Goal: Transaction & Acquisition: Purchase product/service

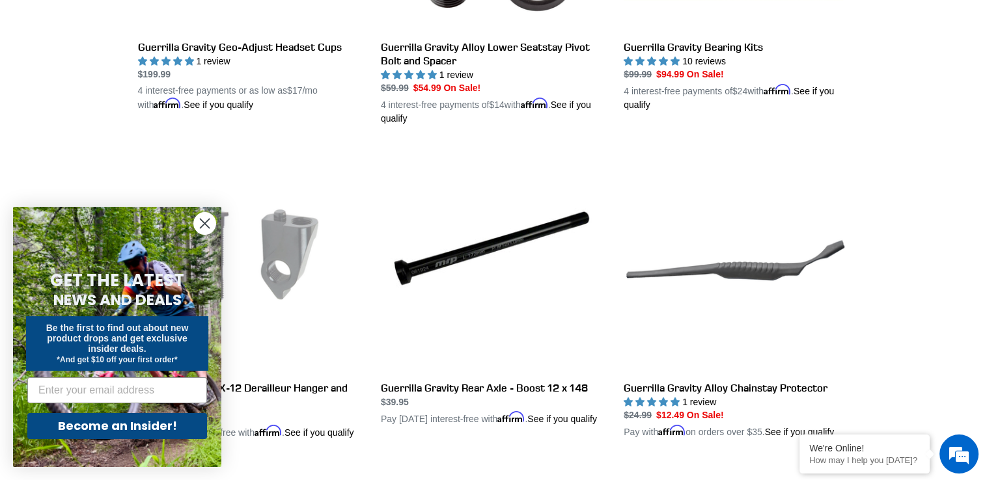
scroll to position [1236, 0]
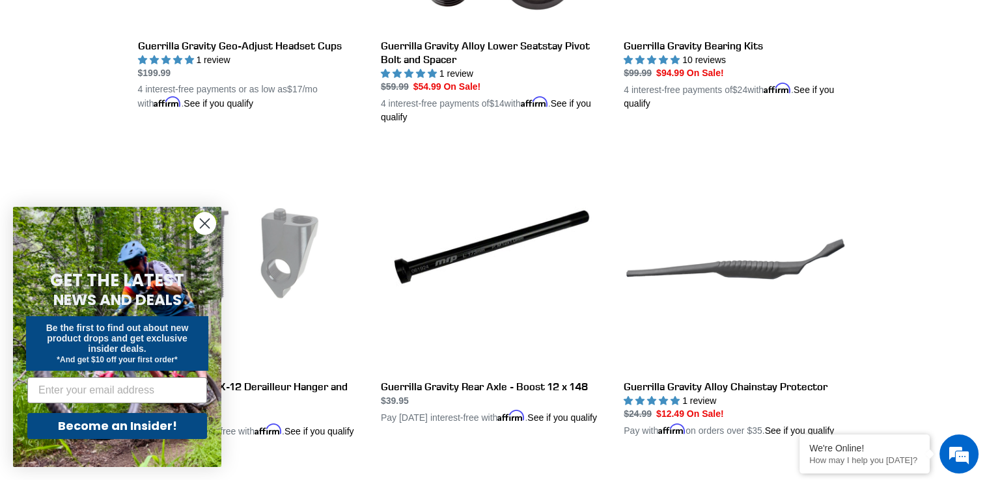
click at [206, 221] on circle "Close dialog" at bounding box center [204, 223] width 21 height 21
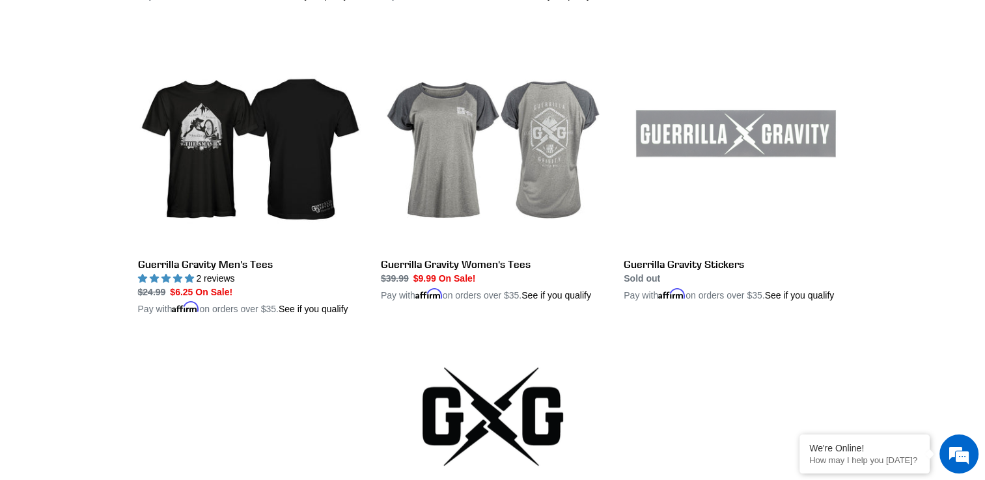
scroll to position [2615, 0]
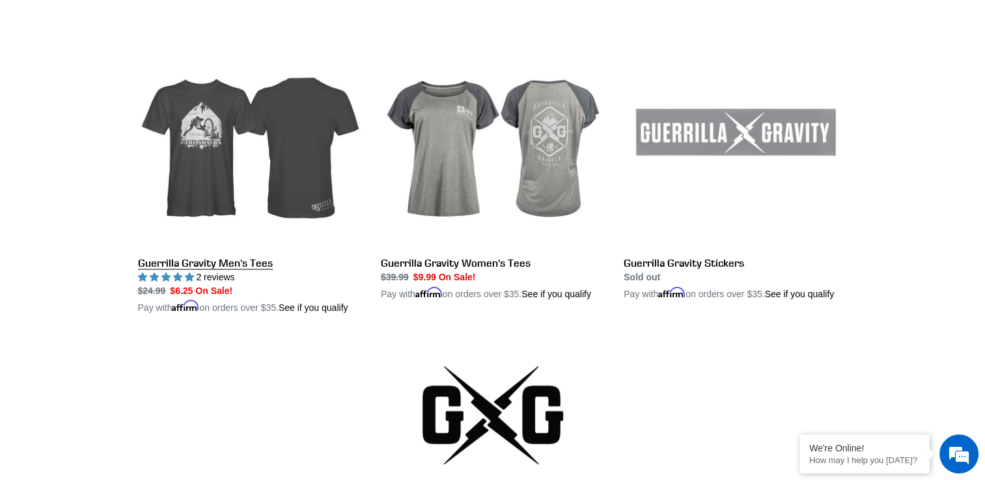
click at [210, 150] on link "Guerrilla Gravity Men's Tees" at bounding box center [249, 169] width 223 height 291
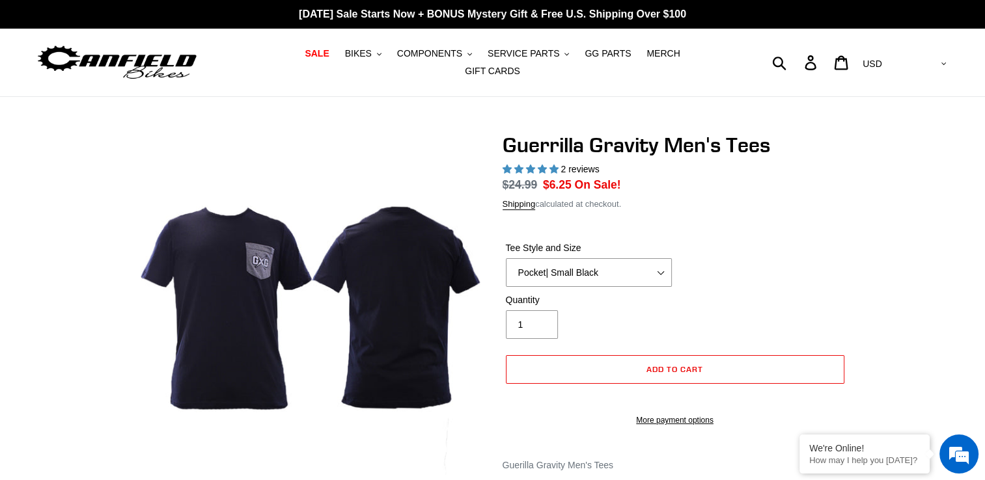
select select "highest-rating"
click at [659, 265] on select "Let It Rip | Small Green Let It Rip | Medium Green Megatrail | Small Black Mega…" at bounding box center [589, 272] width 166 height 29
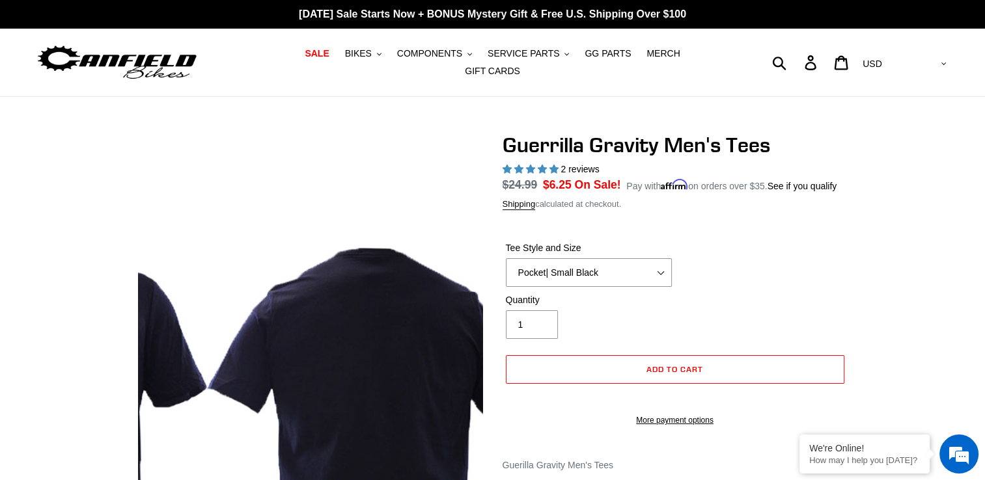
click at [429, 150] on img at bounding box center [204, 436] width 651 height 651
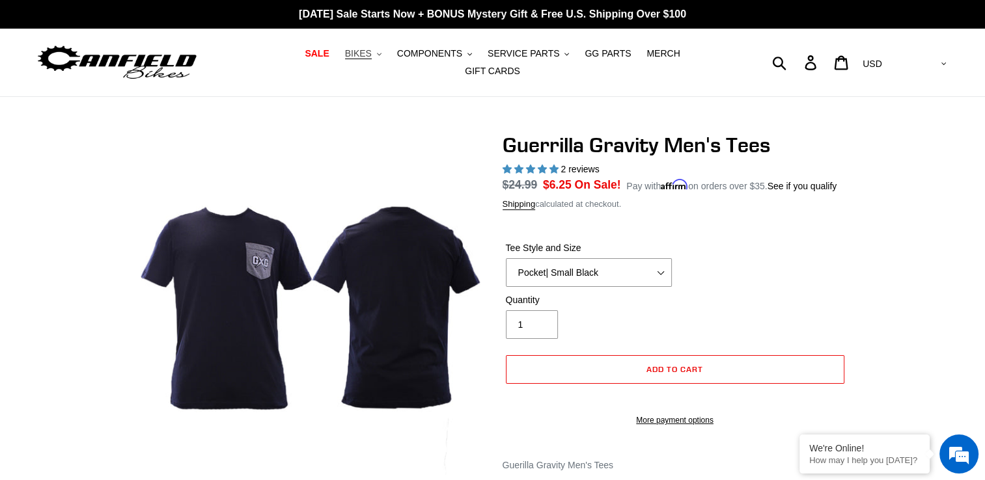
click at [345, 59] on span "BIKES" at bounding box center [358, 53] width 27 height 11
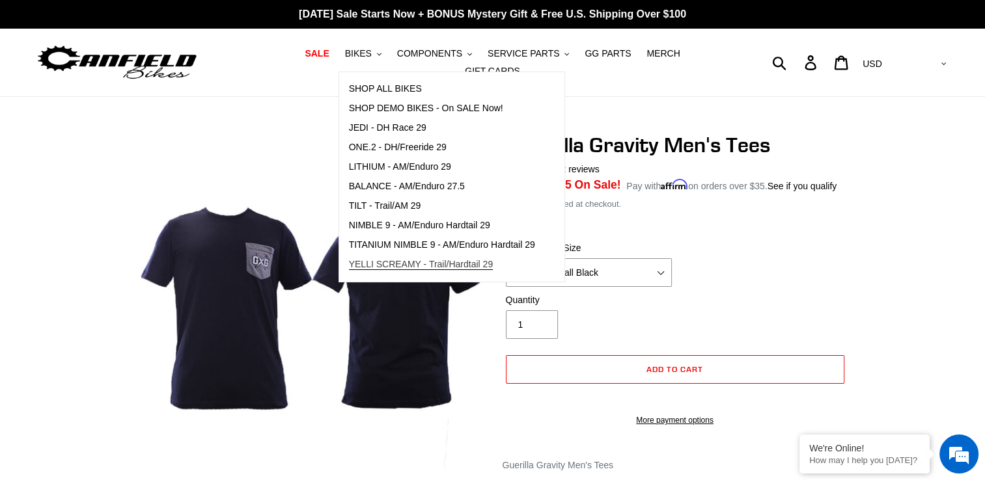
click at [385, 267] on span "YELLI SCREAMY - Trail/Hardtail 29" at bounding box center [421, 264] width 144 height 11
